Goal: Information Seeking & Learning: Understand process/instructions

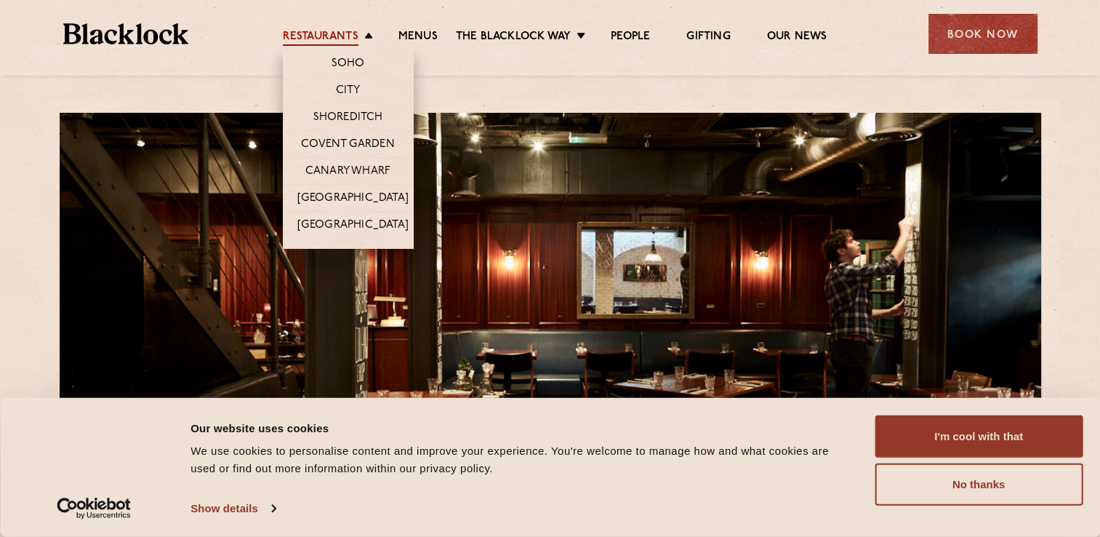
click at [351, 36] on link "Restaurants" at bounding box center [321, 38] width 76 height 16
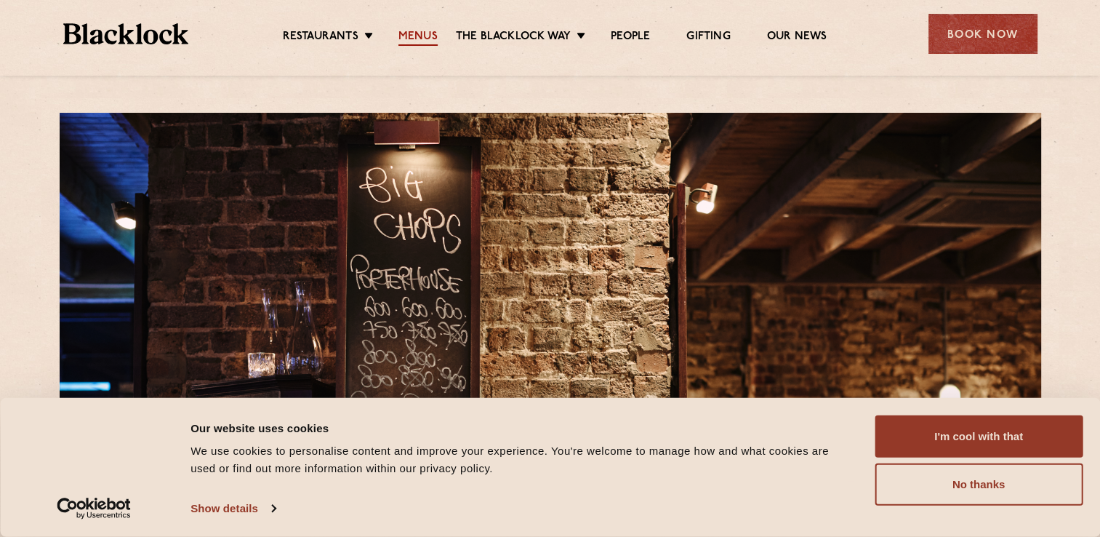
click at [416, 34] on link "Menus" at bounding box center [418, 38] width 39 height 16
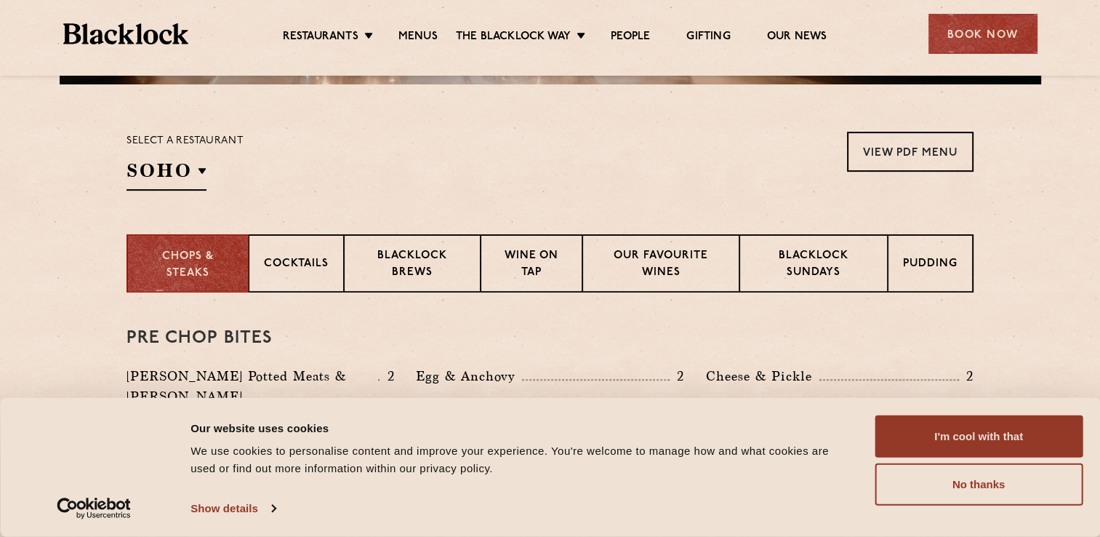
scroll to position [364, 0]
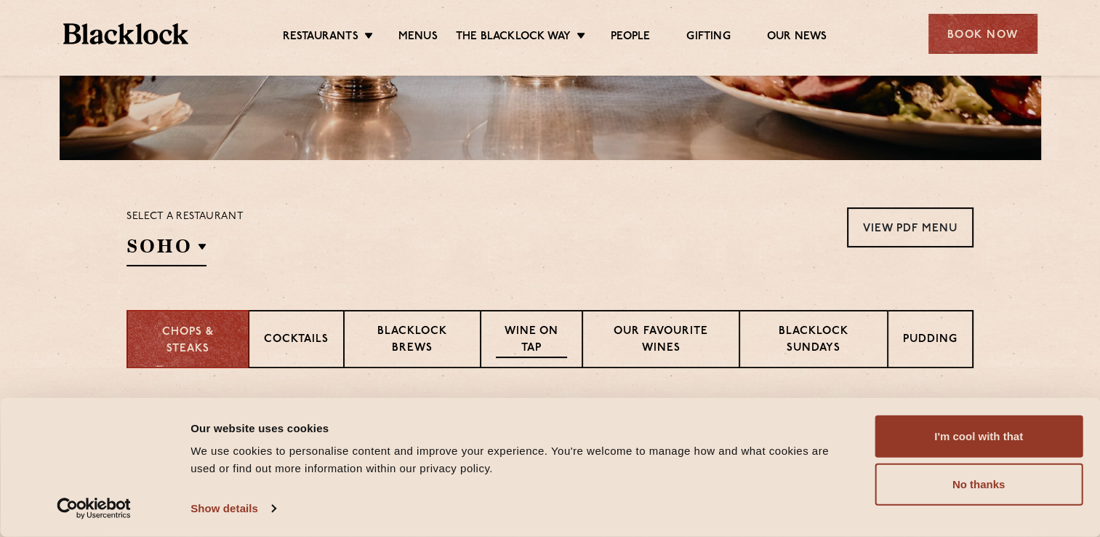
click at [547, 333] on p "Wine on Tap" at bounding box center [531, 341] width 71 height 34
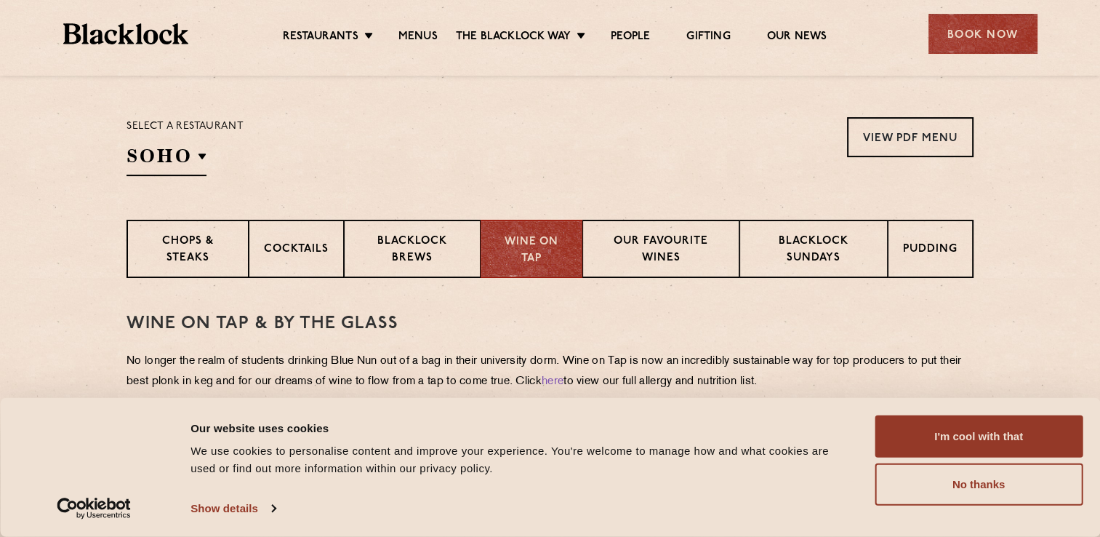
scroll to position [464, 0]
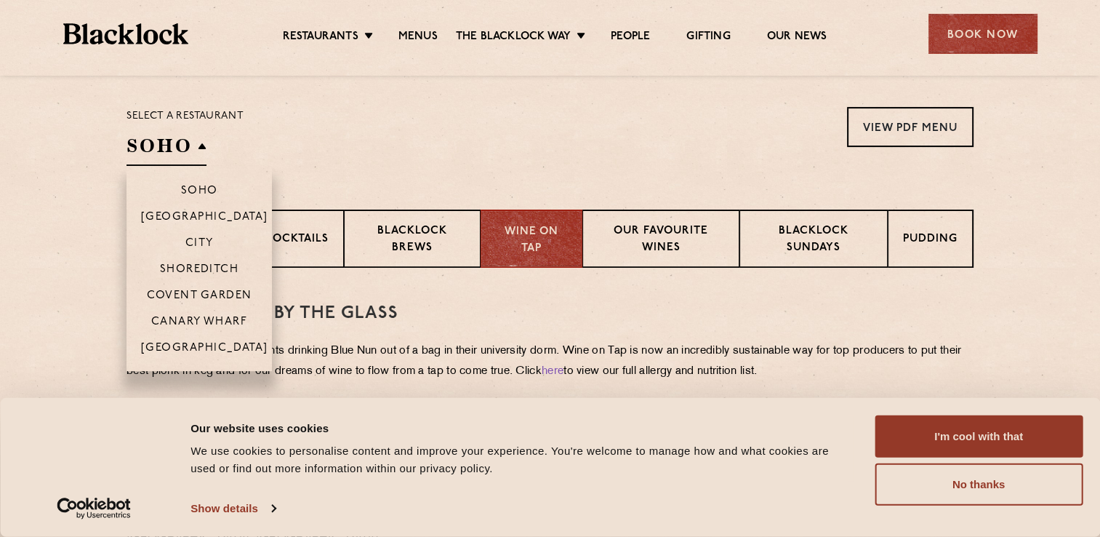
click at [195, 148] on h2 "SOHO" at bounding box center [167, 149] width 80 height 33
click at [214, 263] on li "Shoreditch" at bounding box center [199, 268] width 145 height 26
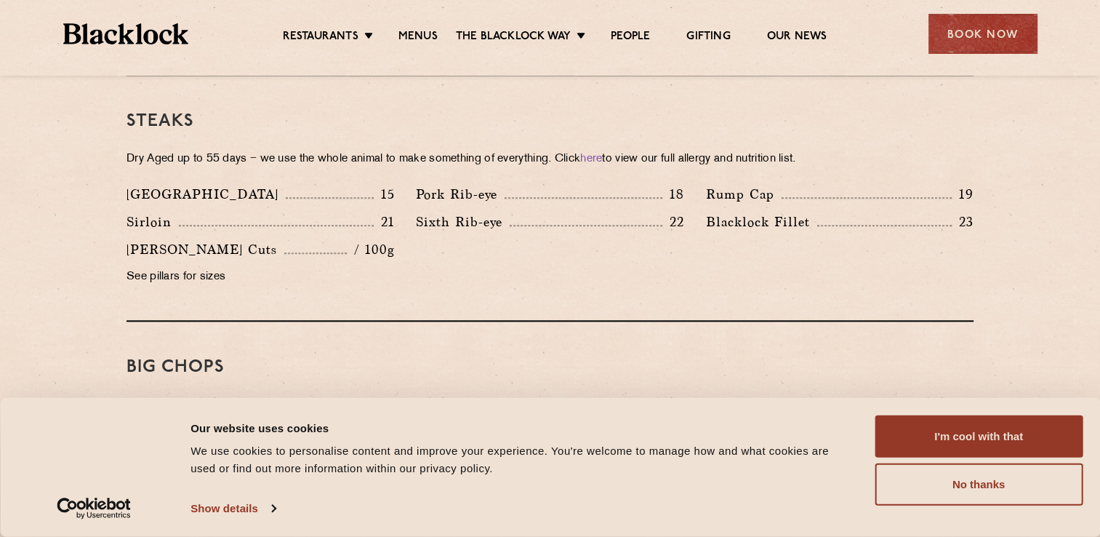
scroll to position [1382, 0]
click at [185, 267] on p "See pillars for sizes" at bounding box center [261, 277] width 268 height 20
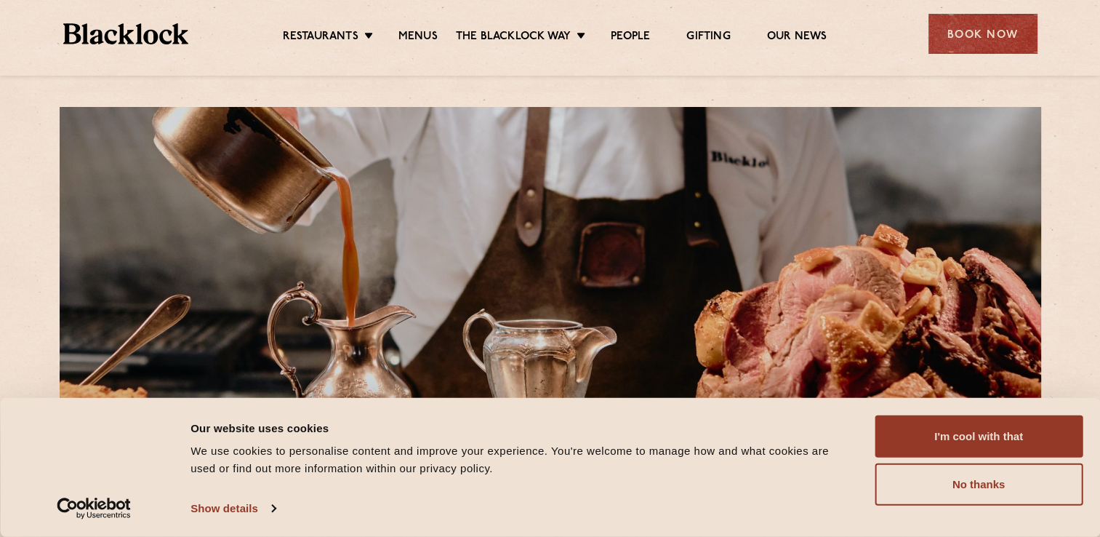
scroll to position [0, 0]
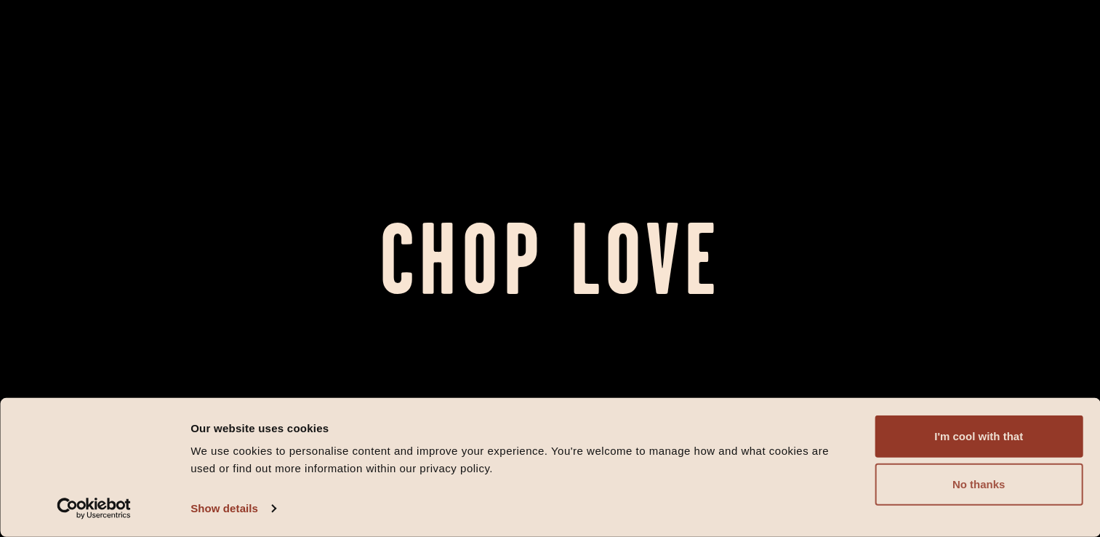
click at [983, 490] on button "No thanks" at bounding box center [979, 484] width 208 height 42
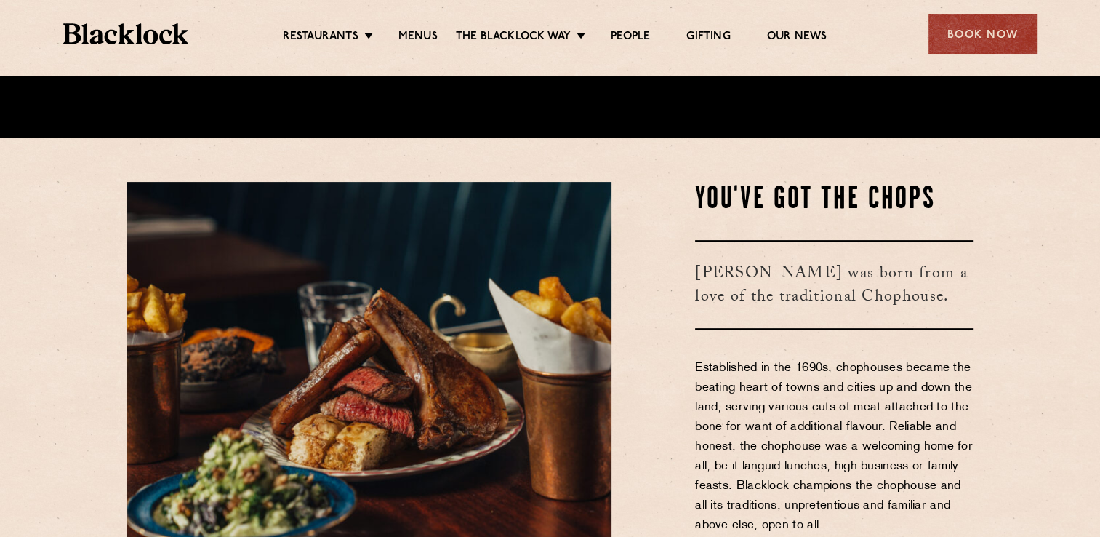
scroll to position [364, 0]
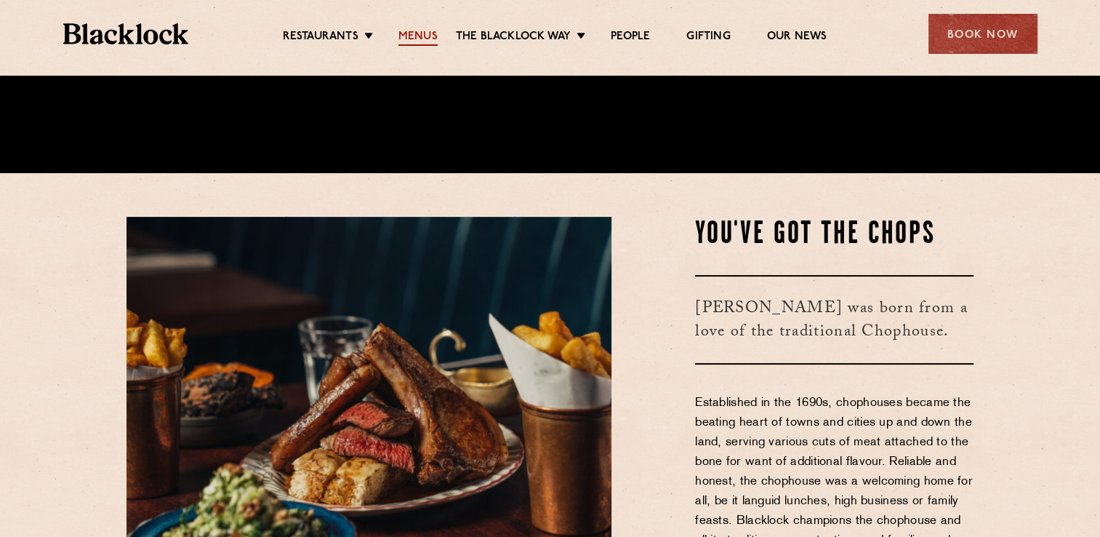
click at [416, 31] on link "Menus" at bounding box center [418, 38] width 39 height 16
